Goal: Find specific page/section: Find specific page/section

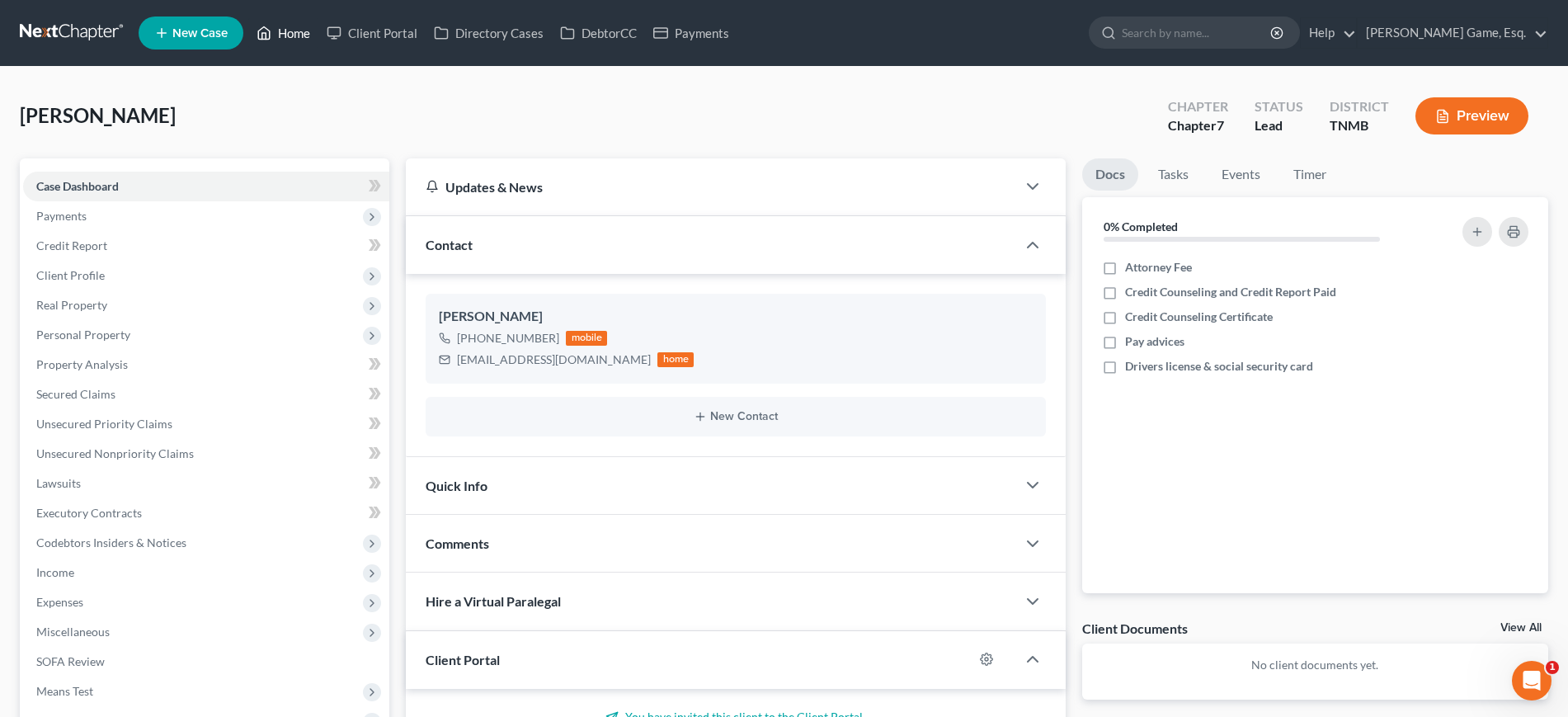
click at [318, 43] on link "Home" at bounding box center [283, 33] width 70 height 30
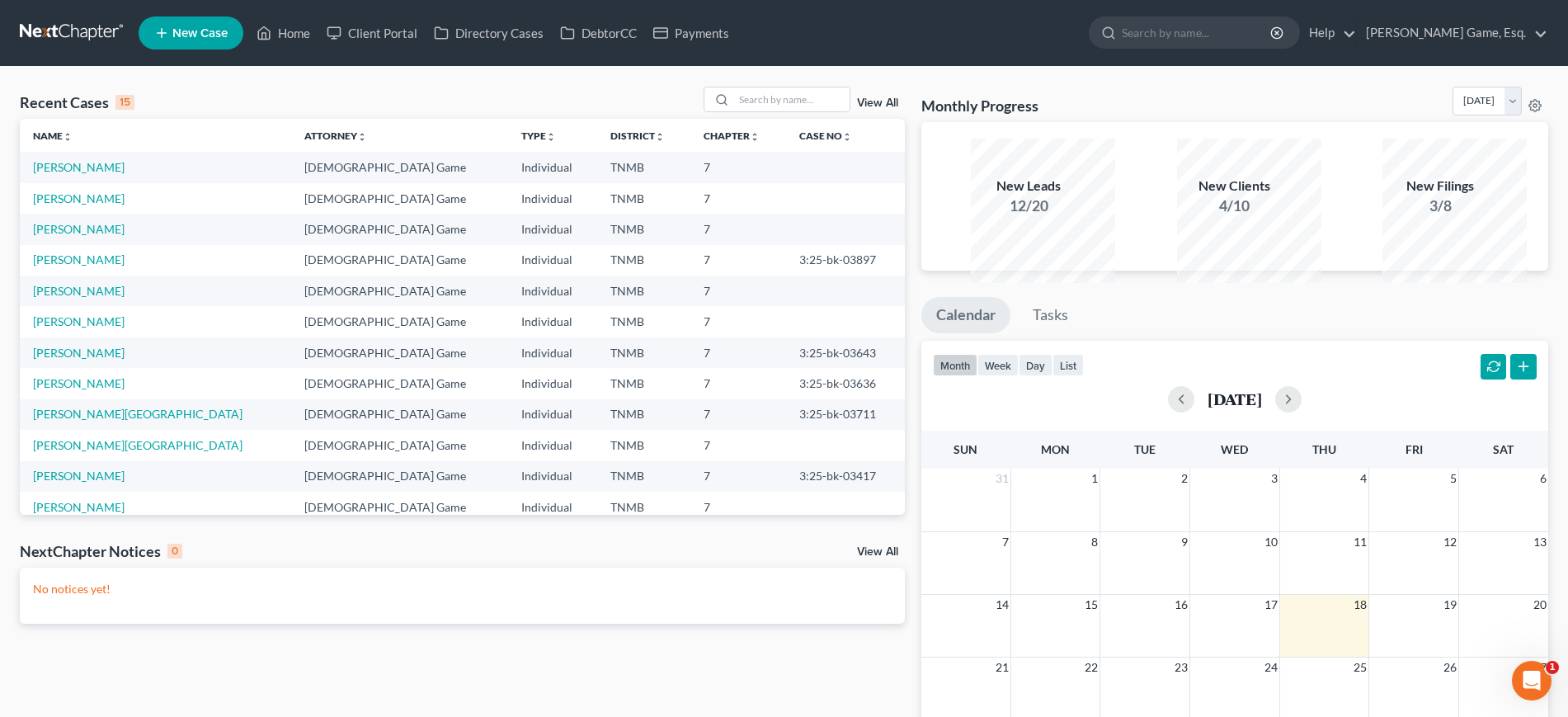
click at [1123, 106] on div "Recent Cases 15 View All Name unfold_more expand_more expand_less Attorney unfo…" at bounding box center [784, 479] width 1568 height 824
click at [773, 112] on input "search" at bounding box center [791, 99] width 115 height 24
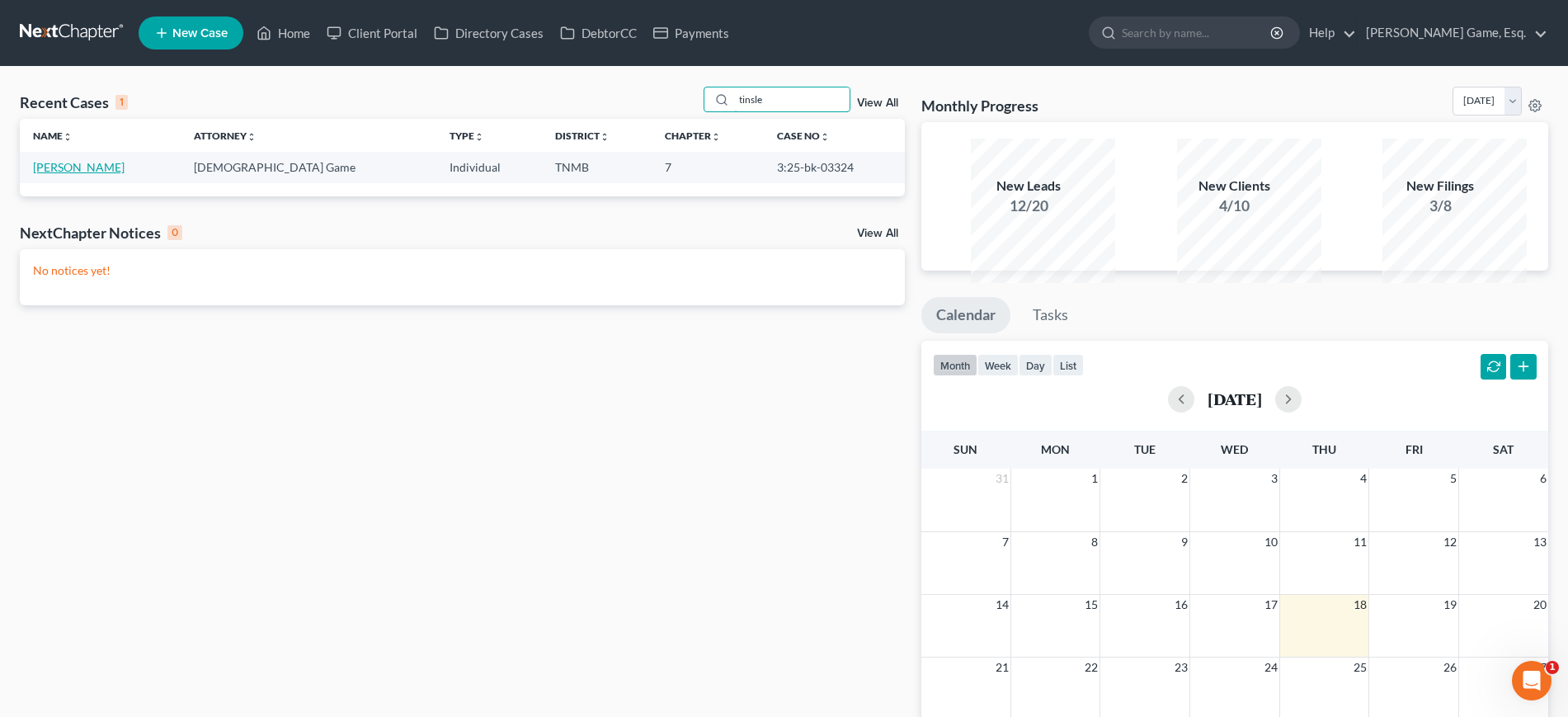
type input "tinsle"
click at [95, 174] on link "[PERSON_NAME]" at bounding box center [78, 166] width 92 height 14
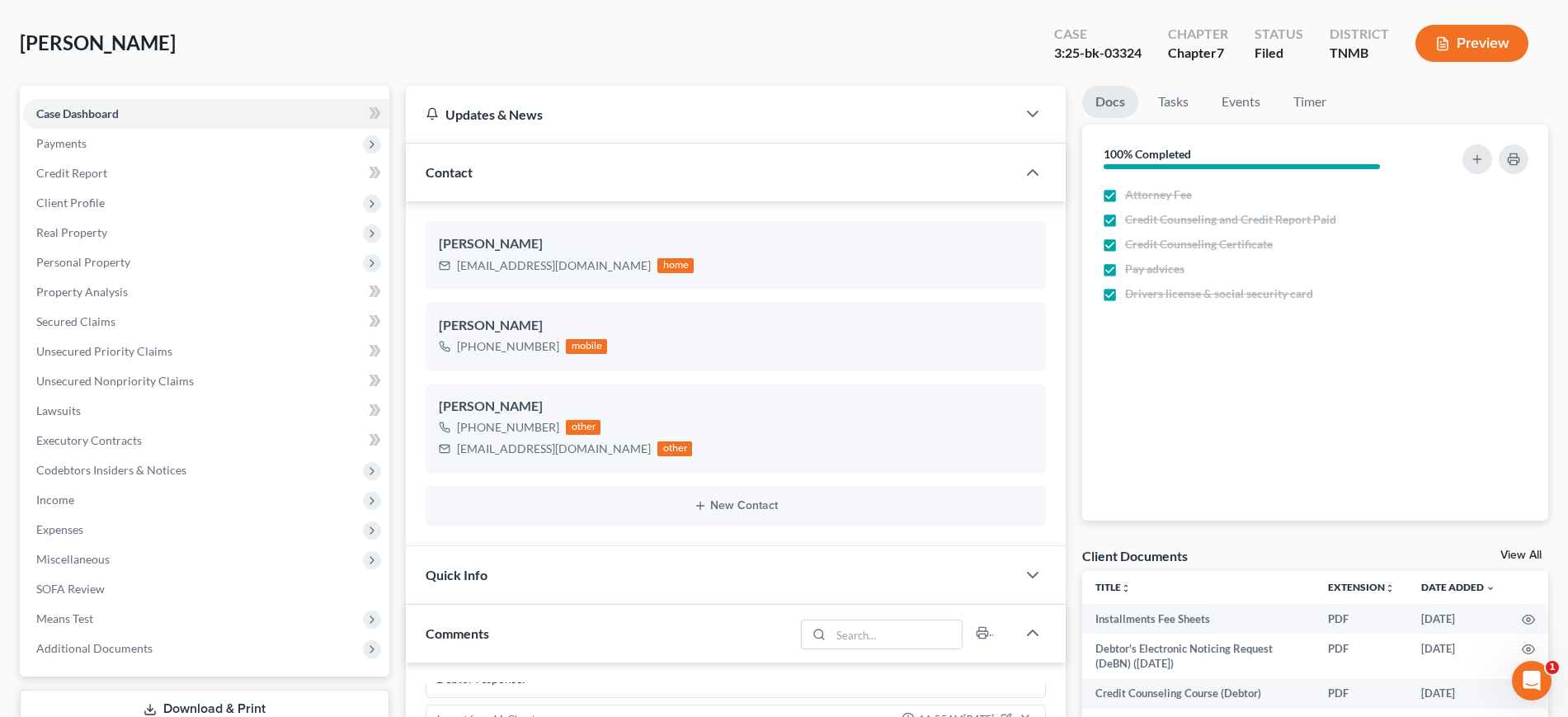
scroll to position [103, 0]
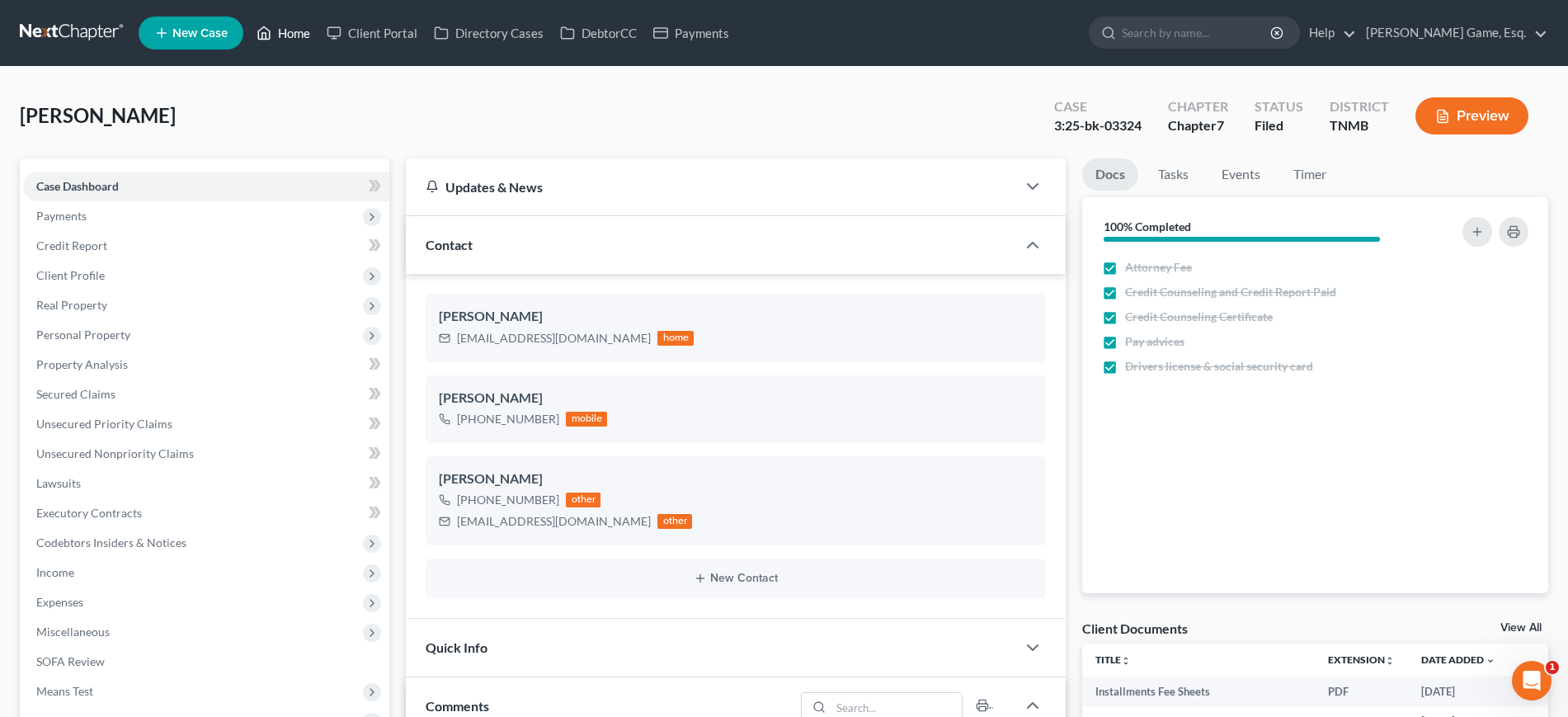
click at [318, 38] on link "Home" at bounding box center [283, 33] width 70 height 30
